Goal: Book appointment/travel/reservation

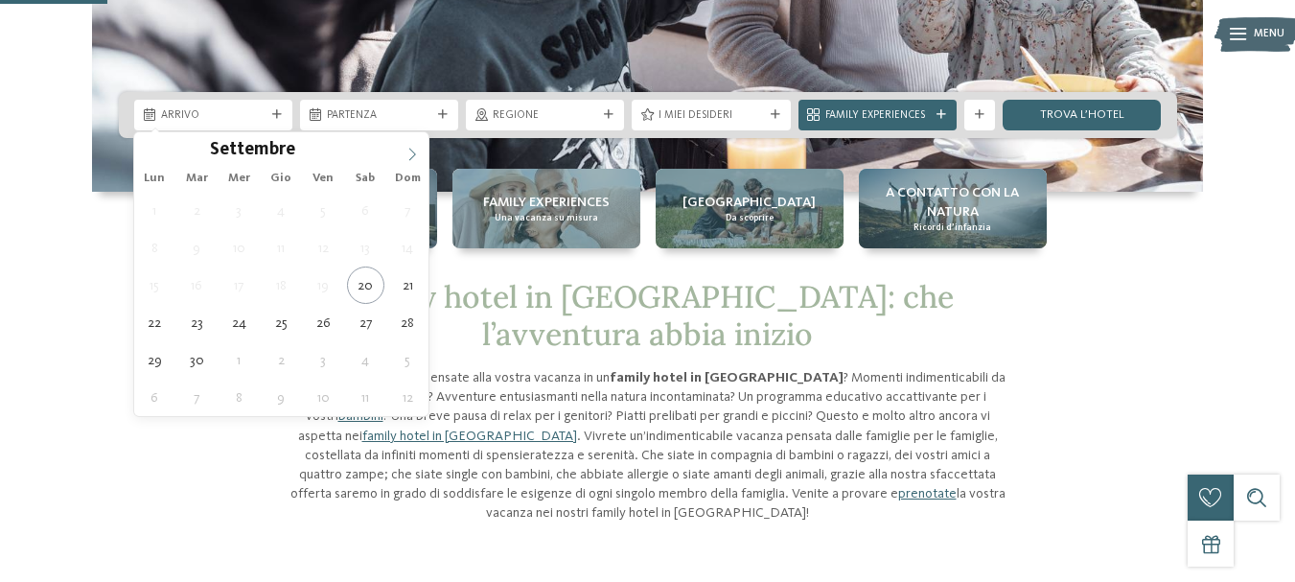
click at [416, 154] on icon at bounding box center [411, 154] width 13 height 13
click at [417, 154] on icon at bounding box center [411, 154] width 13 height 13
type div "[DATE]"
type input "****"
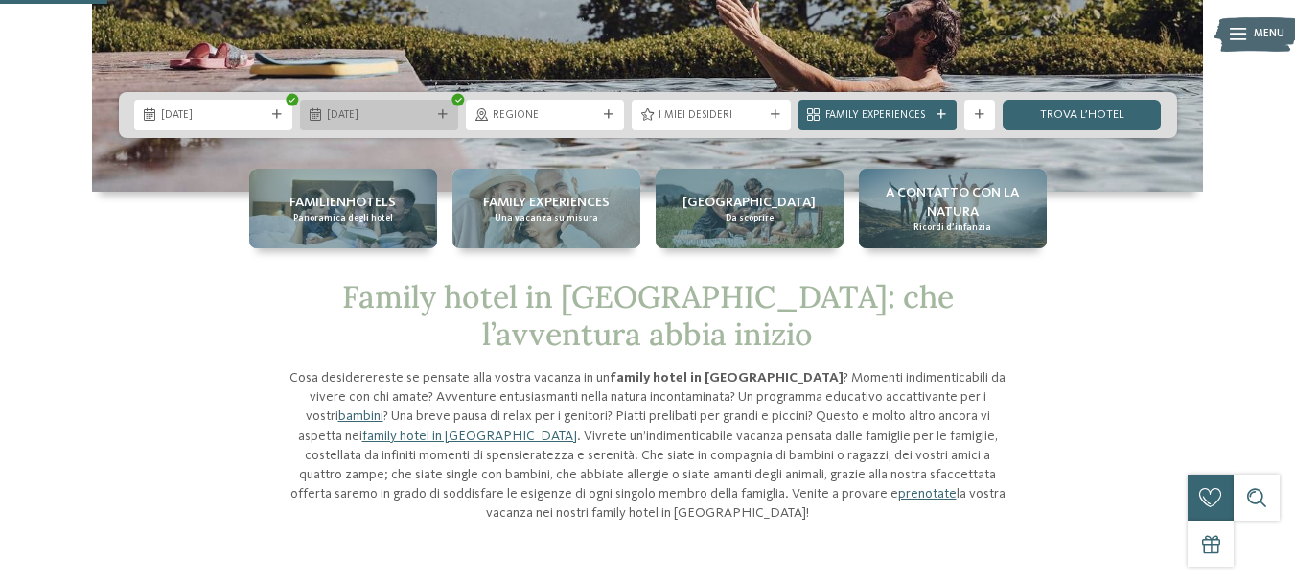
click at [393, 117] on span "07.01.2026" at bounding box center [379, 115] width 104 height 15
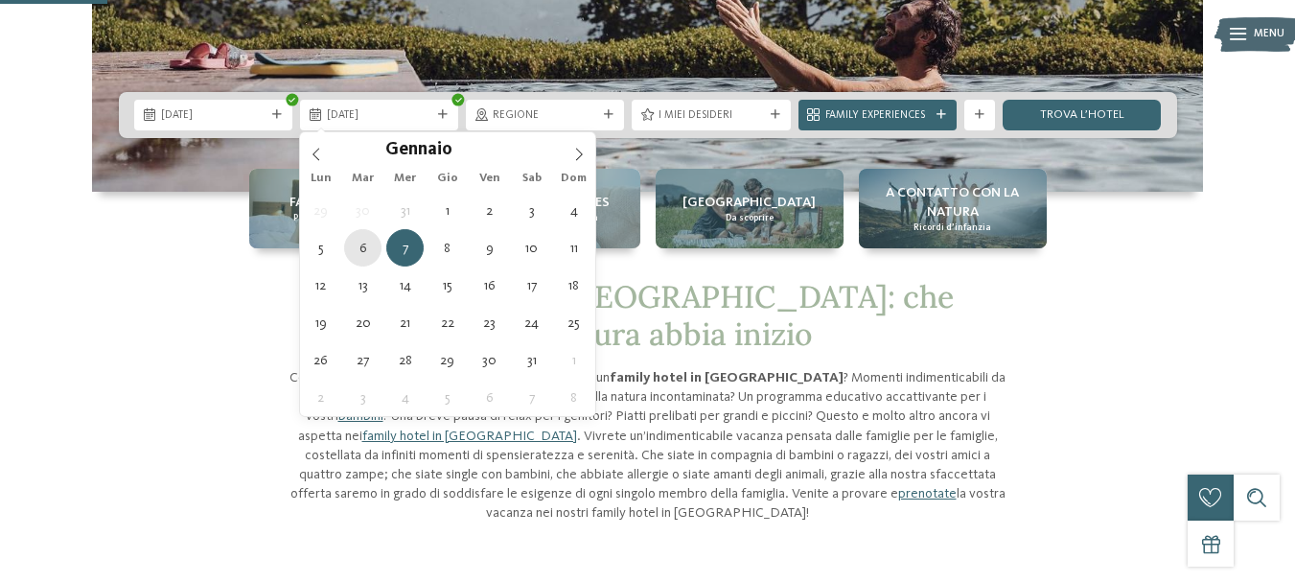
type div "[DATE]"
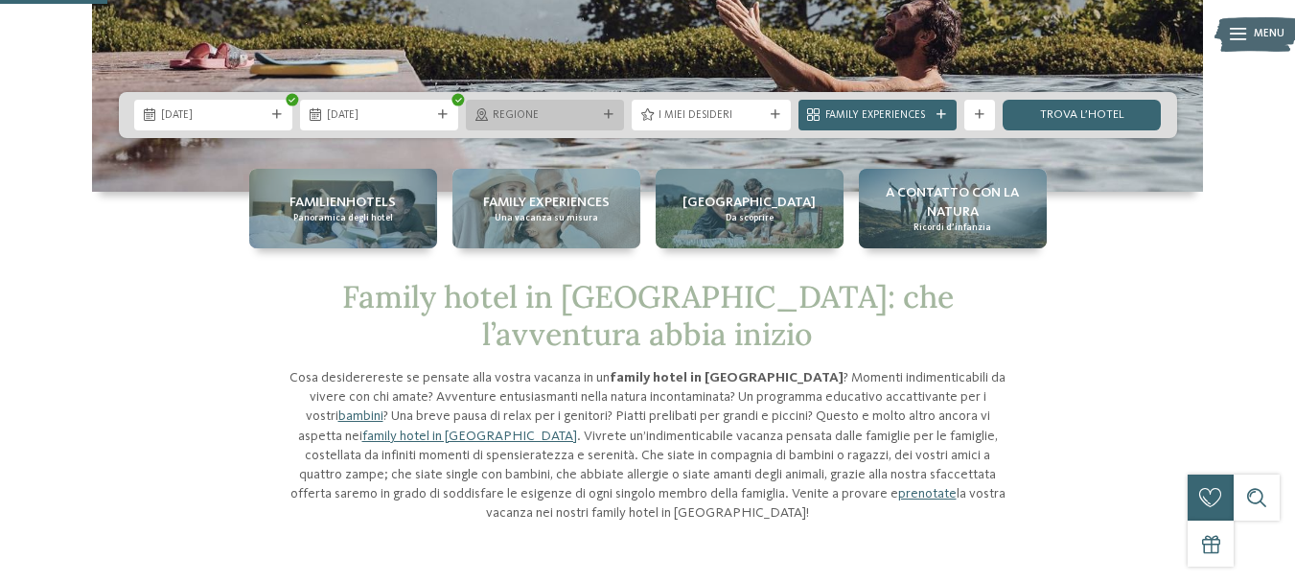
click at [567, 112] on span "Regione" at bounding box center [545, 115] width 104 height 15
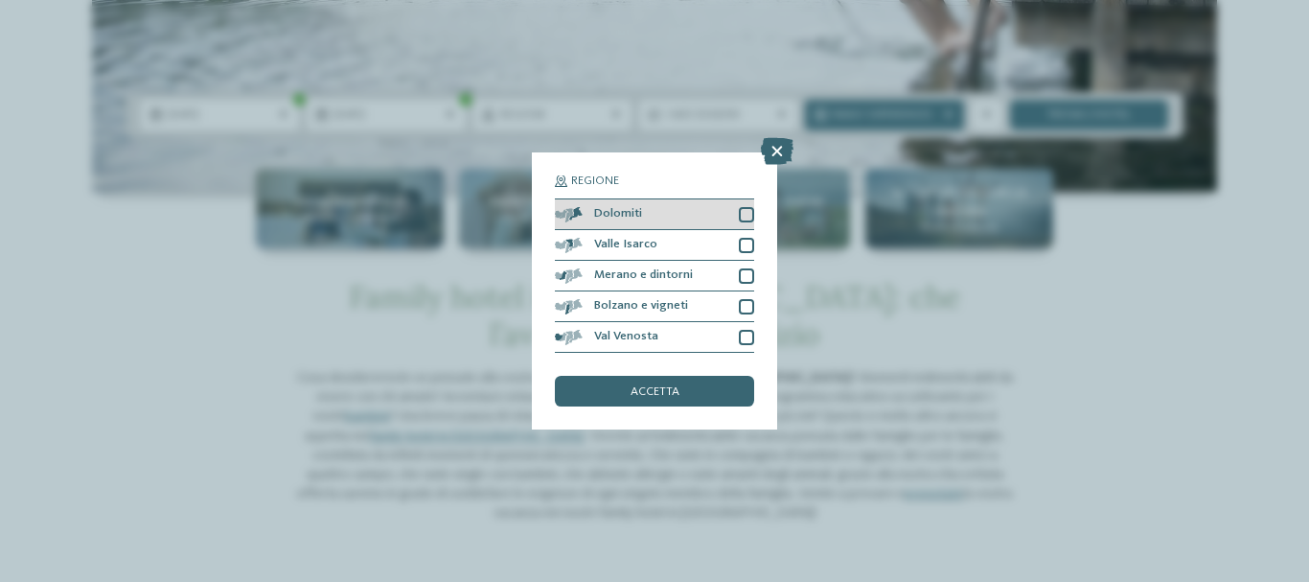
click at [641, 209] on div "Dolomiti" at bounding box center [654, 214] width 199 height 31
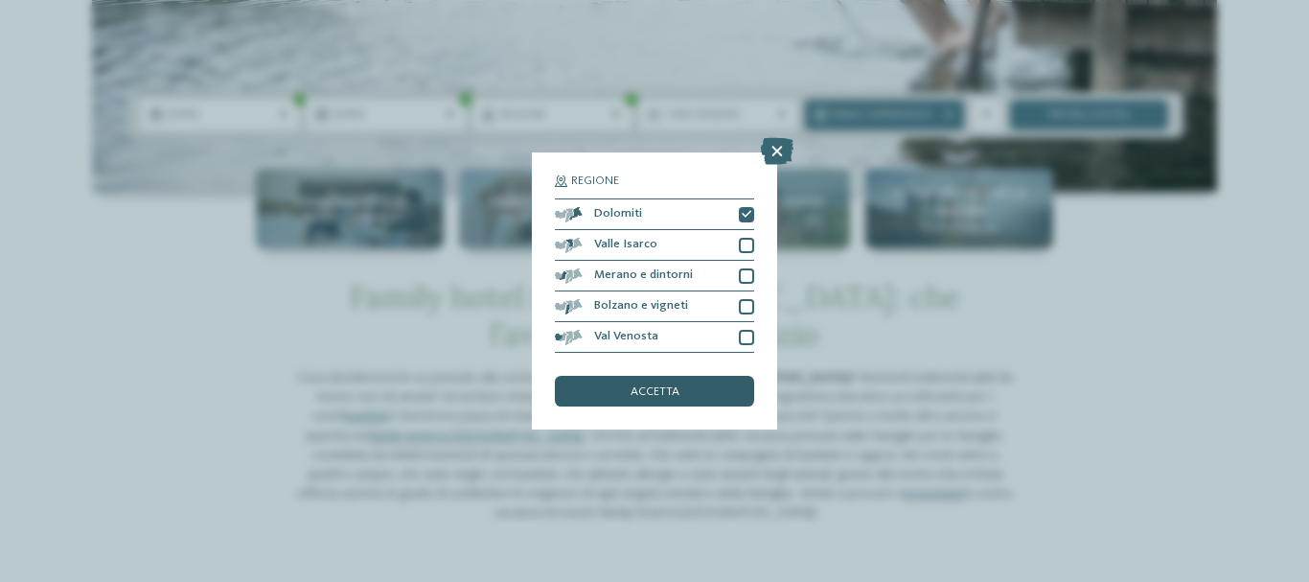
click at [645, 398] on span "accetta" at bounding box center [655, 392] width 49 height 12
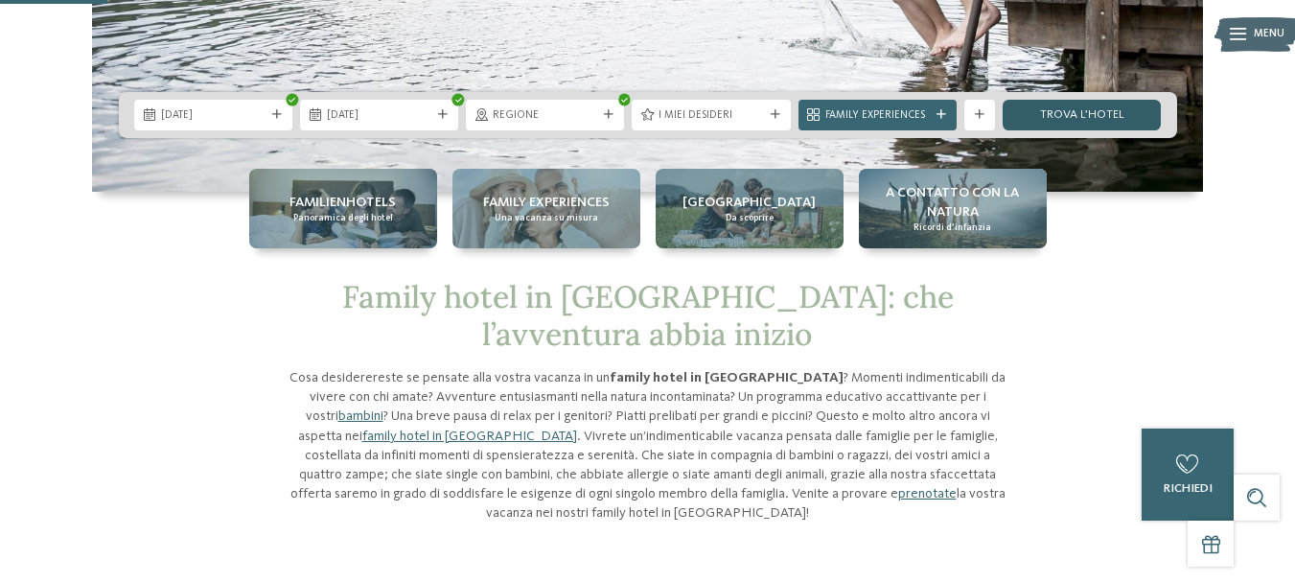
click at [1050, 122] on link "trova l’hotel" at bounding box center [1081, 115] width 158 height 31
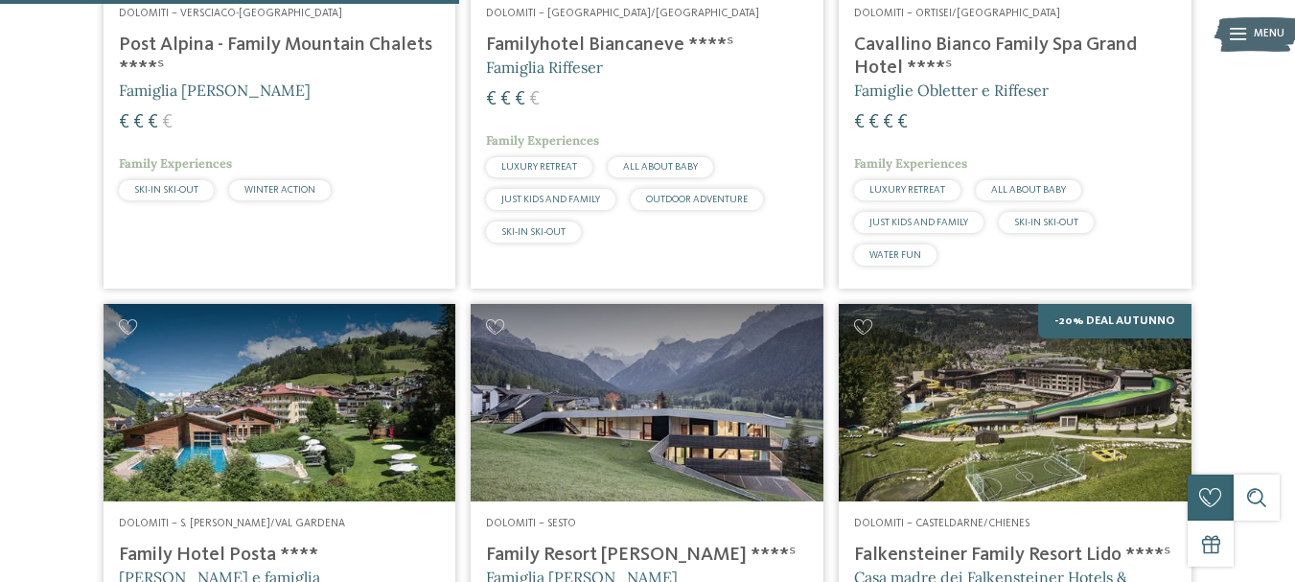
scroll to position [761, 0]
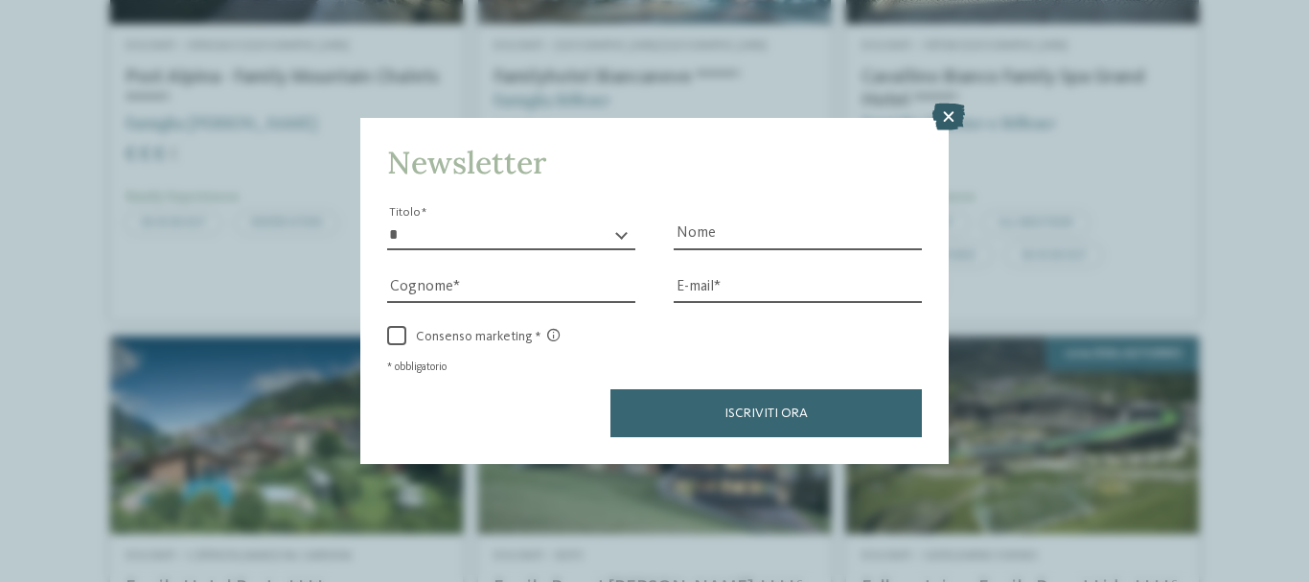
click at [953, 109] on icon at bounding box center [948, 116] width 33 height 27
